Goal: Transaction & Acquisition: Subscribe to service/newsletter

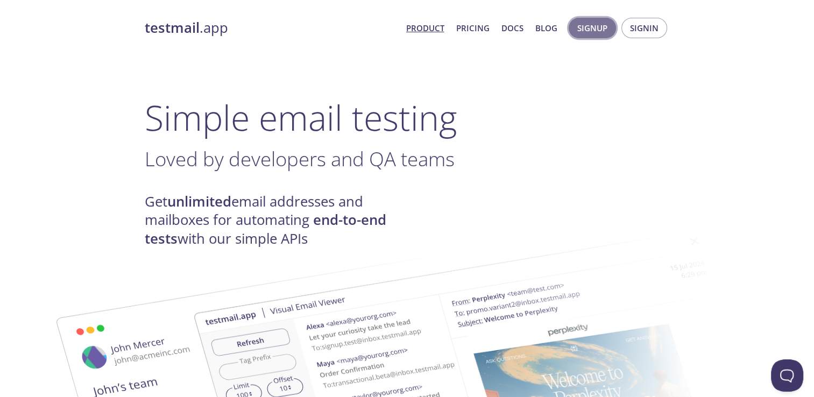
click at [590, 25] on span "Signup" at bounding box center [592, 28] width 30 height 14
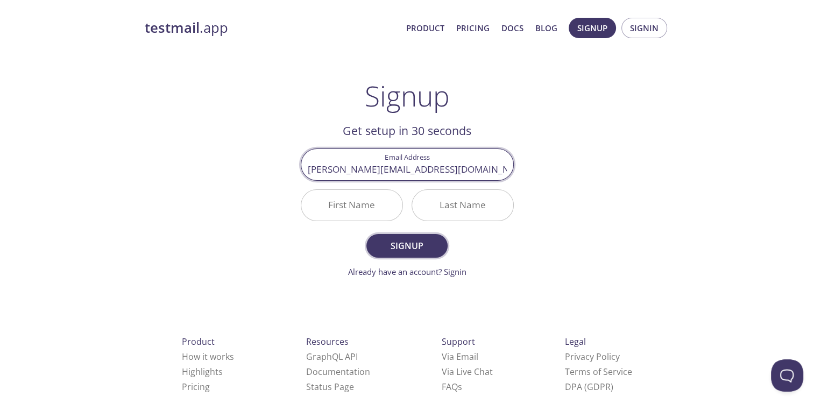
type input "[PERSON_NAME][EMAIL_ADDRESS][DOMAIN_NAME]"
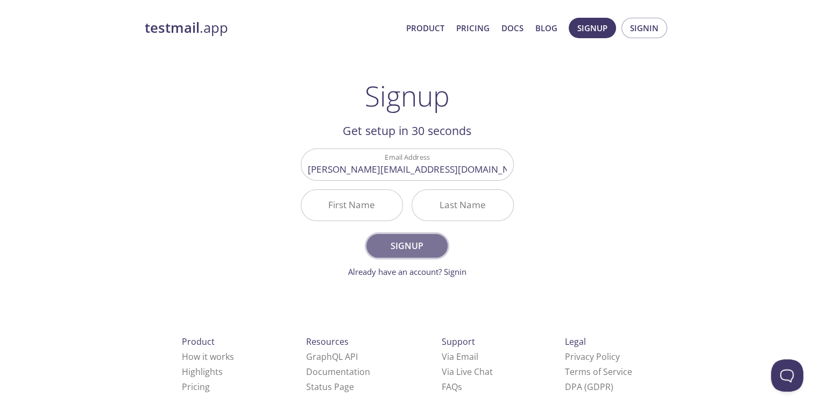
click at [413, 245] on span "Signup" at bounding box center [406, 245] width 57 height 15
click at [351, 202] on input "First Name Required" at bounding box center [351, 205] width 101 height 31
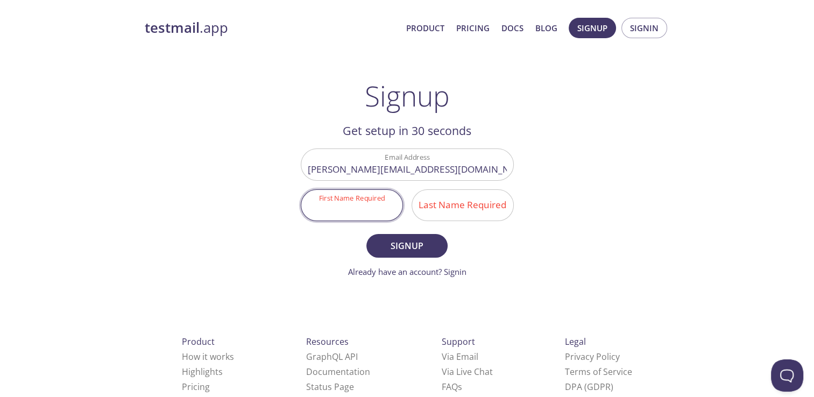
click at [464, 204] on input "Last Name Required" at bounding box center [462, 205] width 101 height 31
